Goal: Task Accomplishment & Management: Use online tool/utility

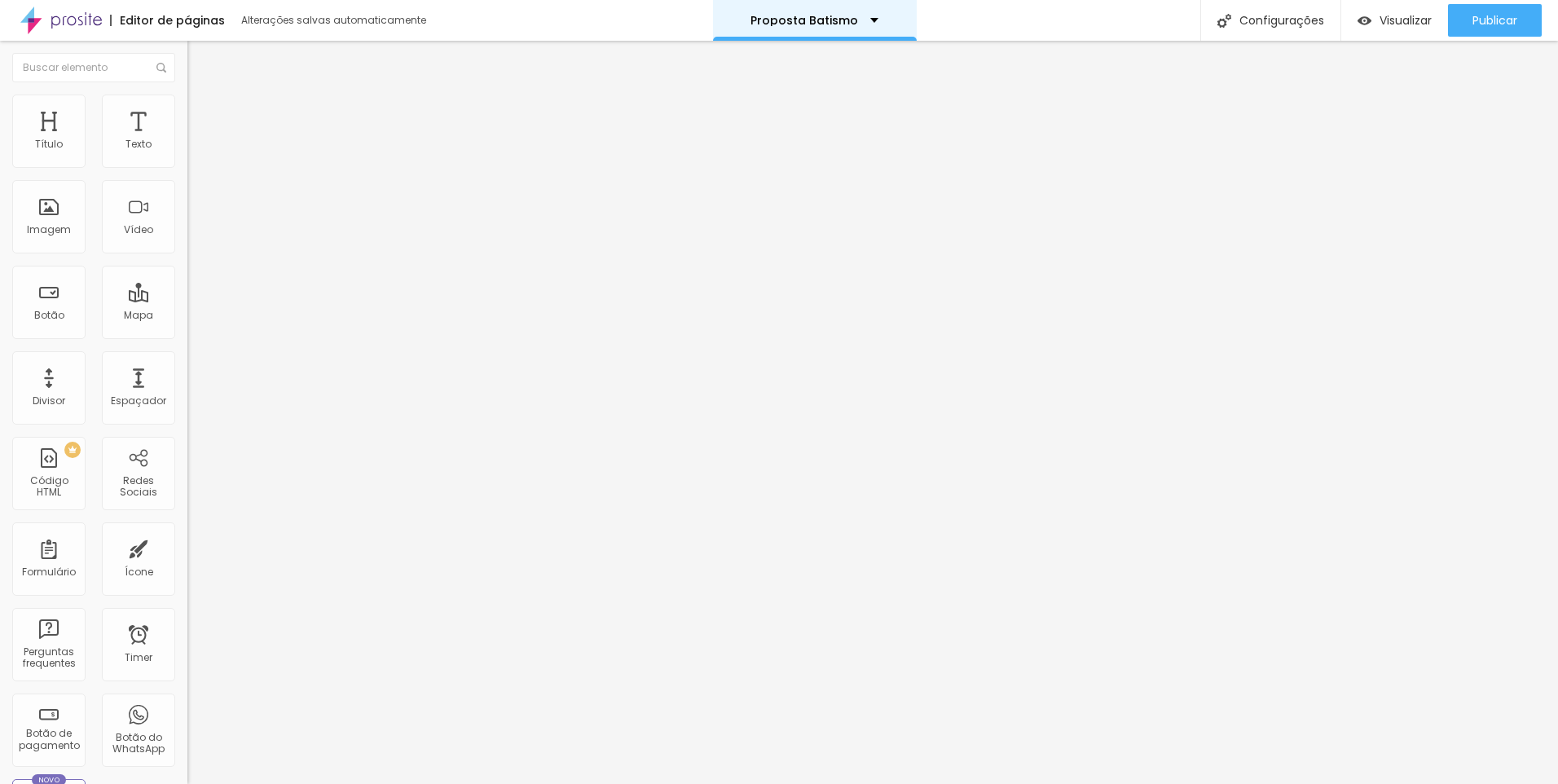
click at [823, 28] on div "Proposta Batismo" at bounding box center [815, 20] width 204 height 41
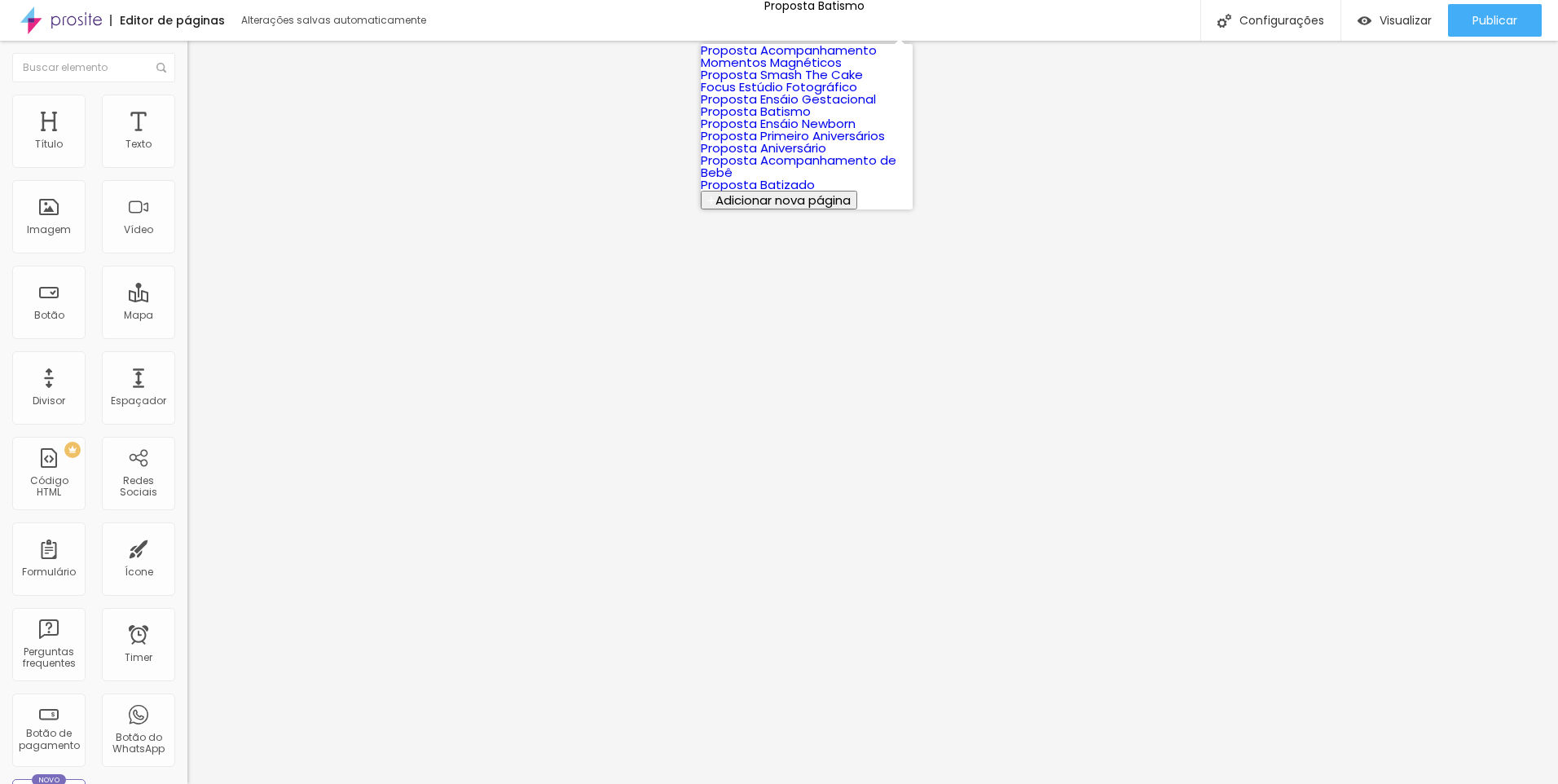
scroll to position [147, 0]
click at [837, 181] on link "Proposta Acompanhamento de Bebê" at bounding box center [799, 166] width 196 height 29
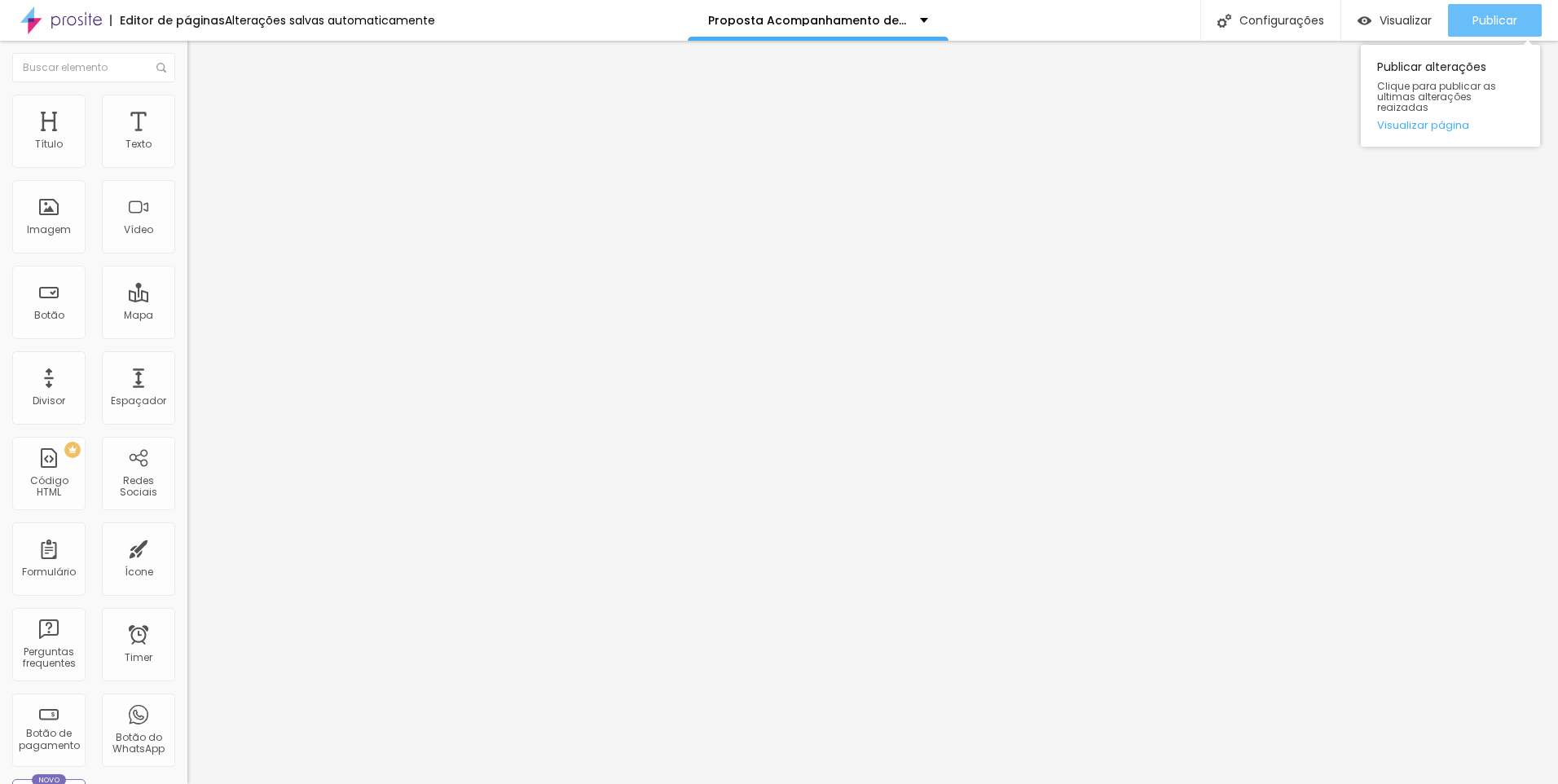
click at [1491, 35] on div "Publicar" at bounding box center [1494, 20] width 45 height 32
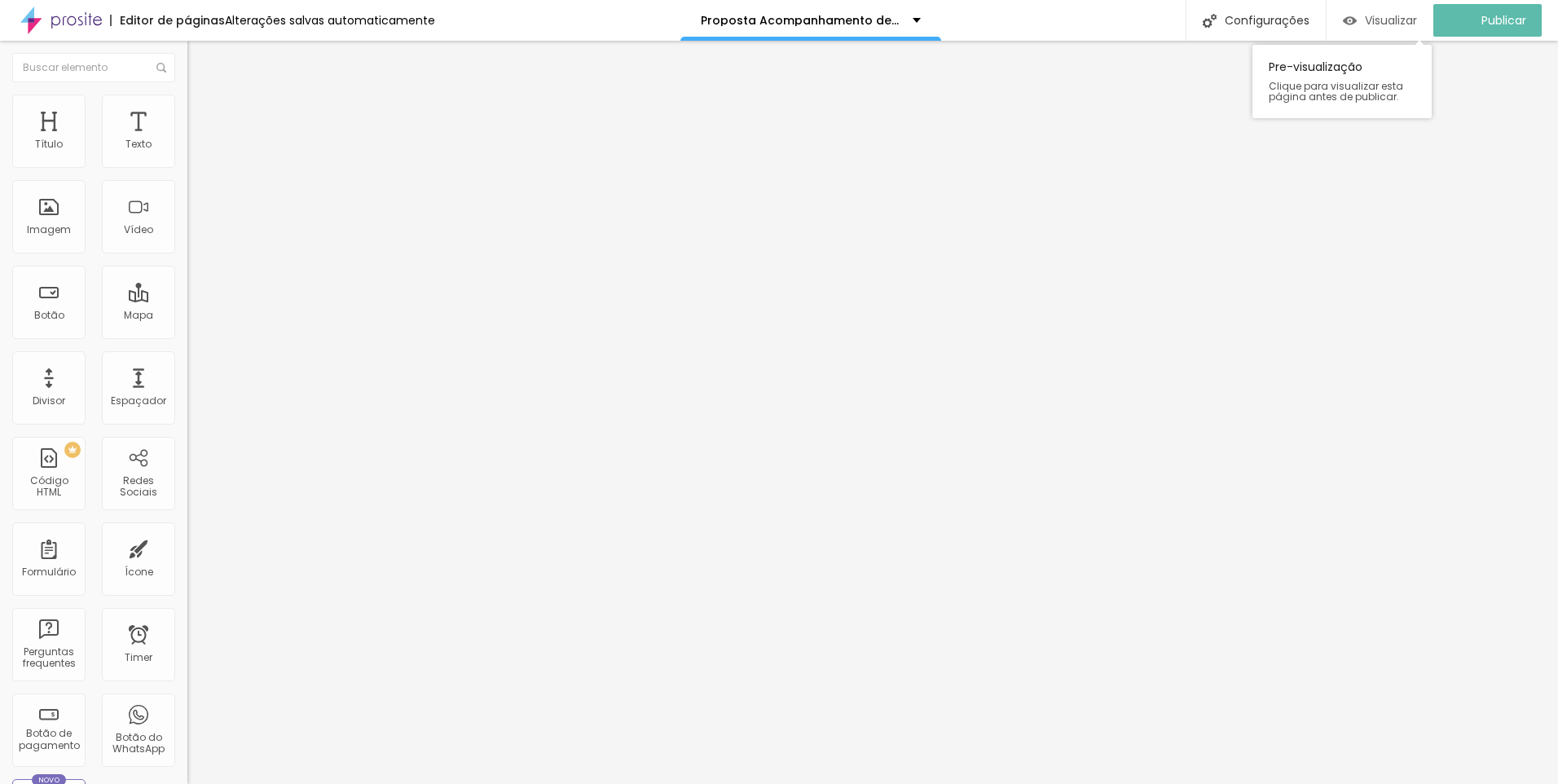
click at [1395, 23] on span "Visualizar" at bounding box center [1390, 21] width 52 height 13
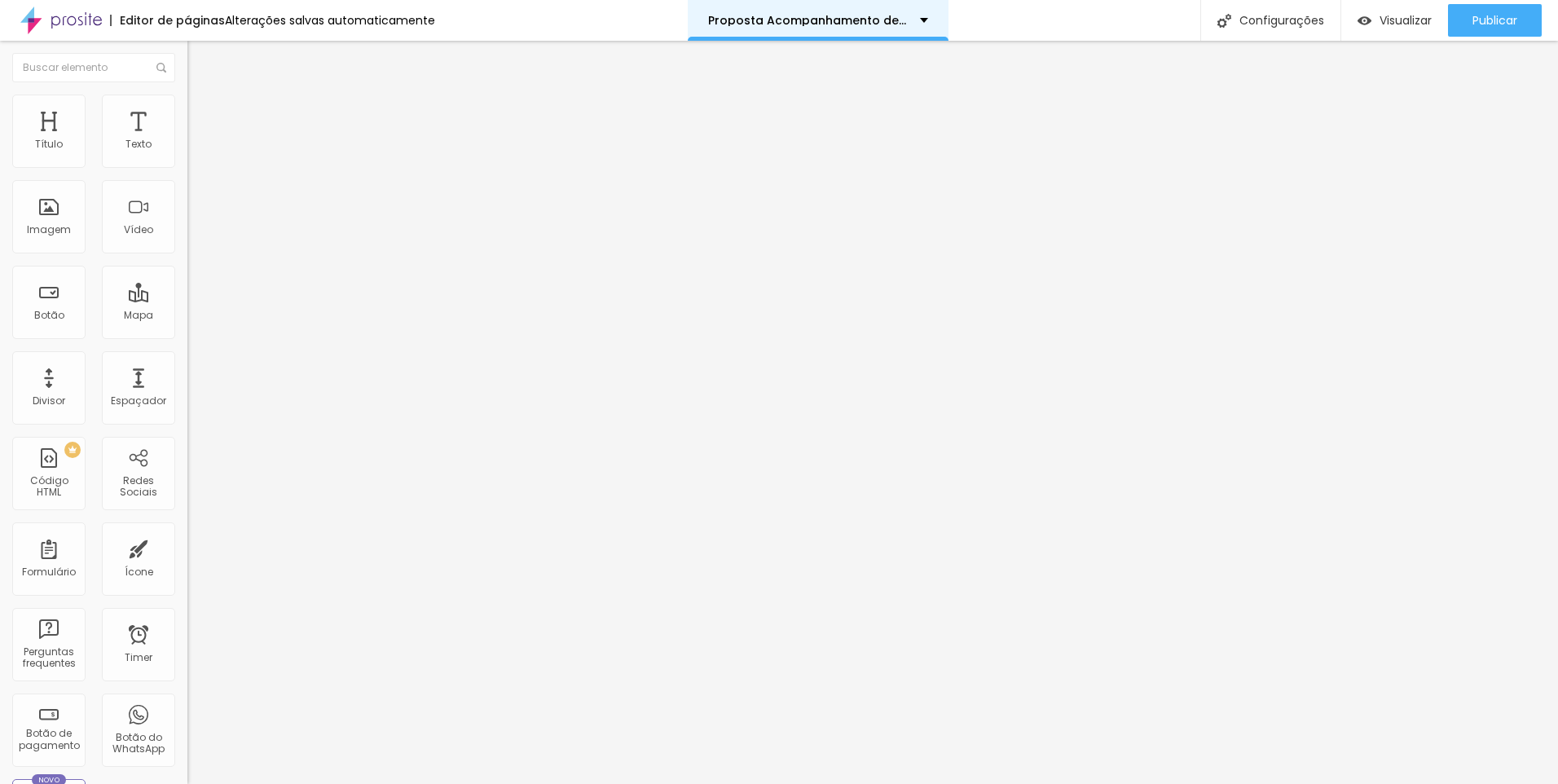
click at [838, 26] on p "Proposta Acompanhamento de Bebê" at bounding box center [808, 20] width 200 height 11
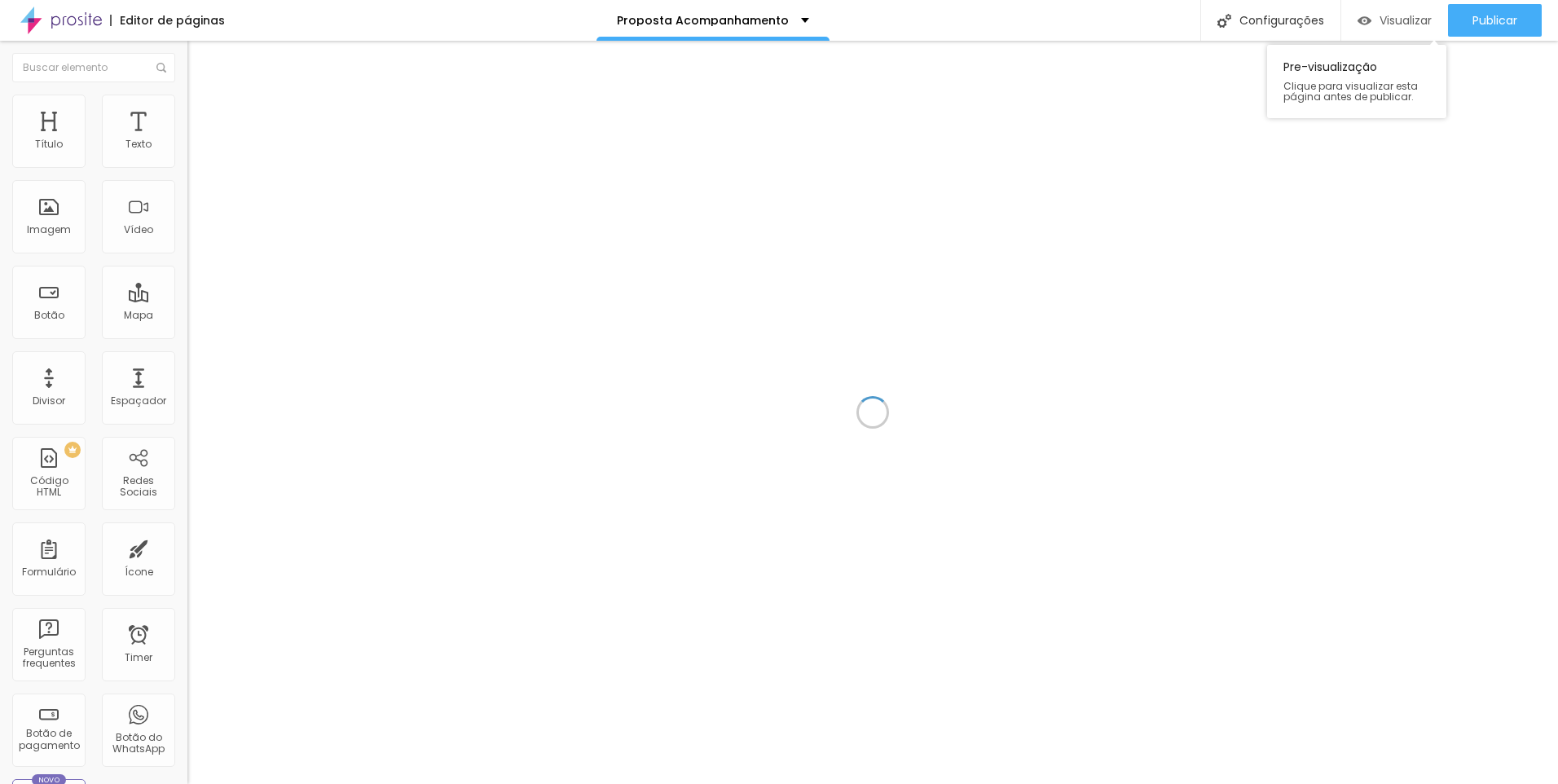
click at [1410, 18] on span "Visualizar" at bounding box center [1406, 21] width 52 height 13
